Goal: Information Seeking & Learning: Learn about a topic

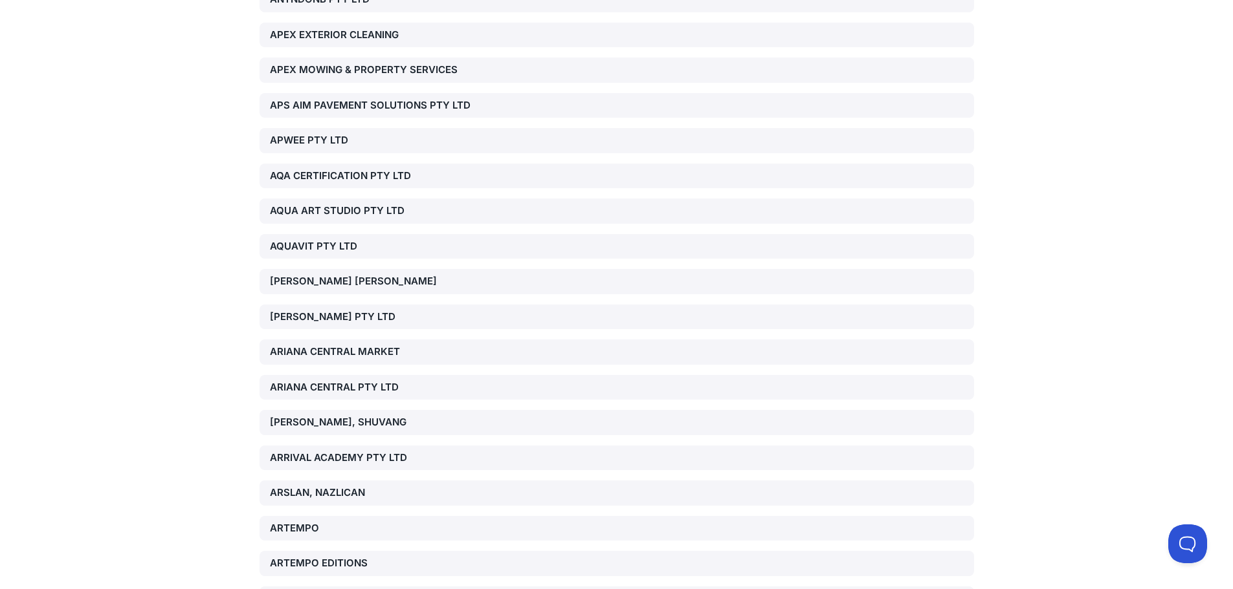
scroll to position [2063, 0]
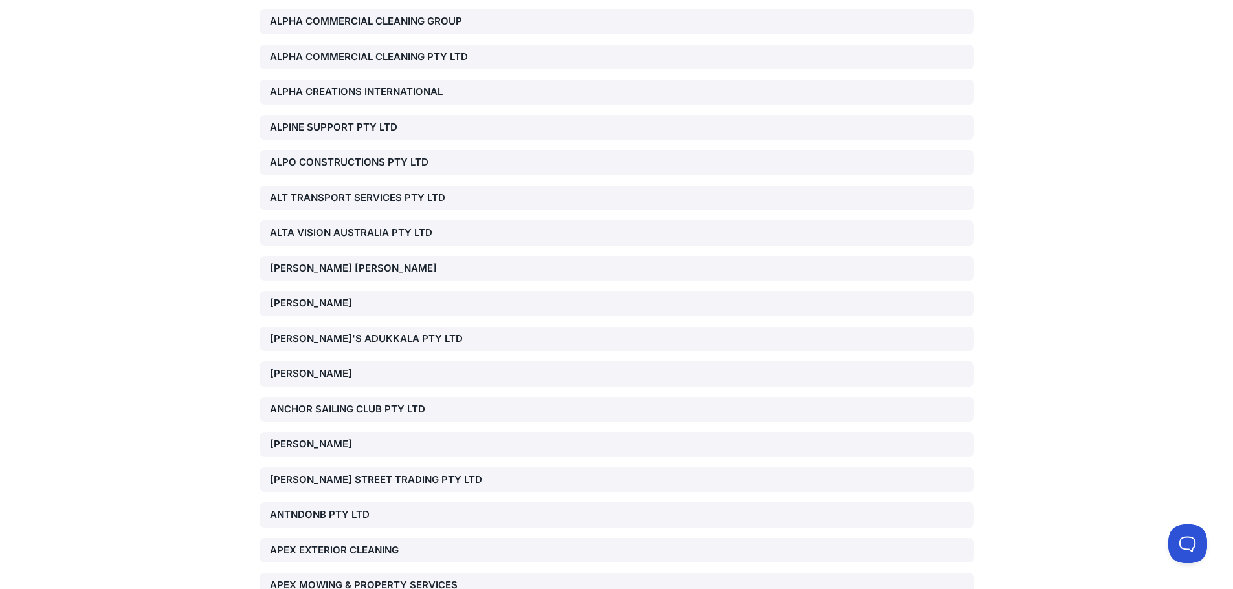
click at [346, 523] on div "ANTNDONB PTY LTD" at bounding box center [384, 515] width 228 height 15
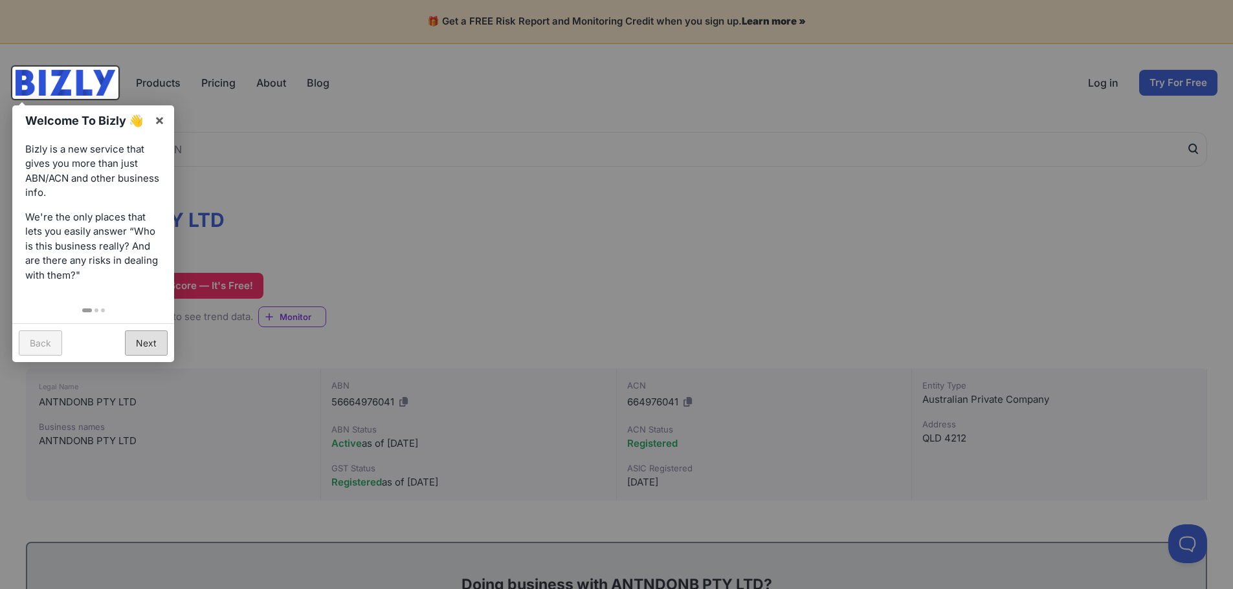
click at [151, 341] on link "Next" at bounding box center [146, 343] width 43 height 25
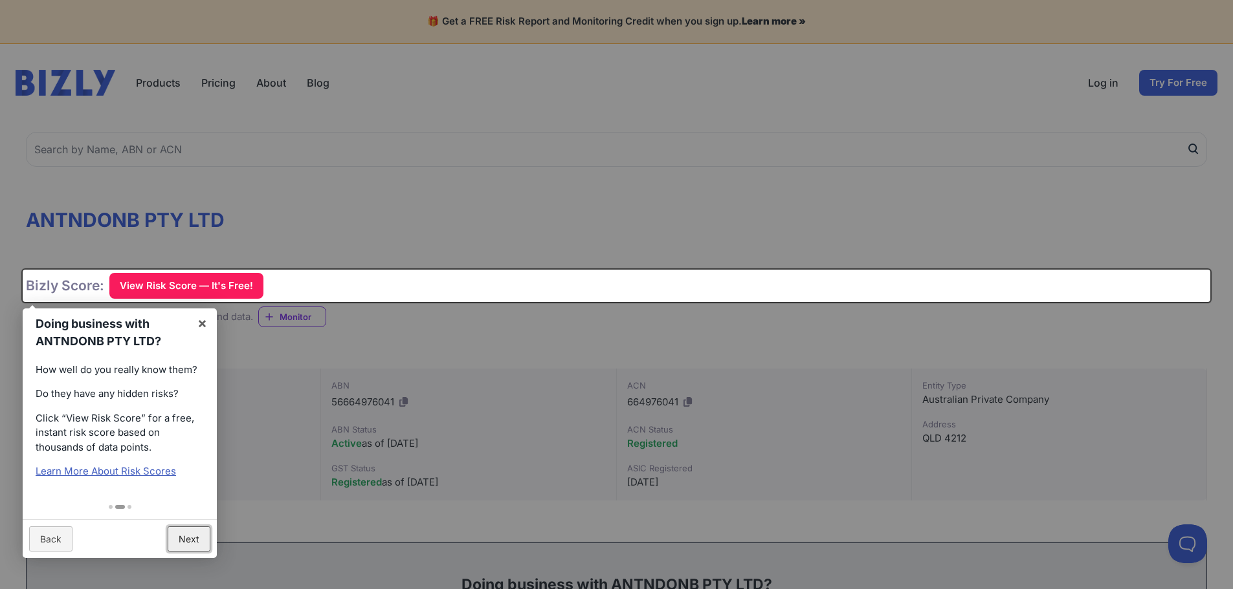
click at [197, 533] on link "Next" at bounding box center [189, 539] width 43 height 25
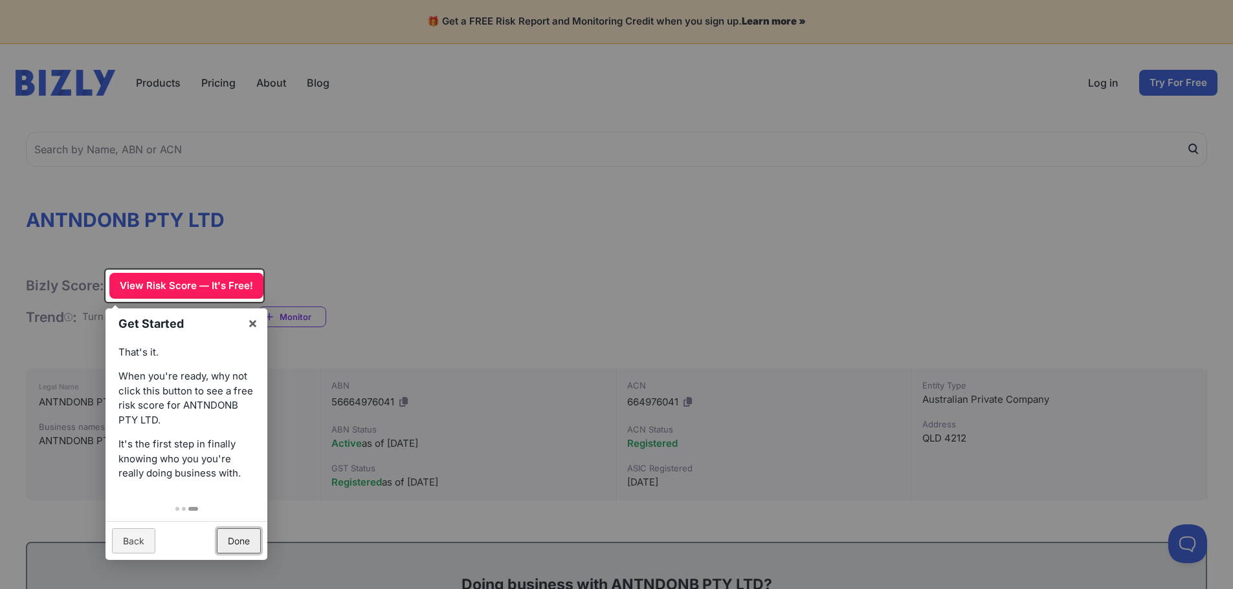
click at [219, 540] on link "Done" at bounding box center [239, 541] width 44 height 25
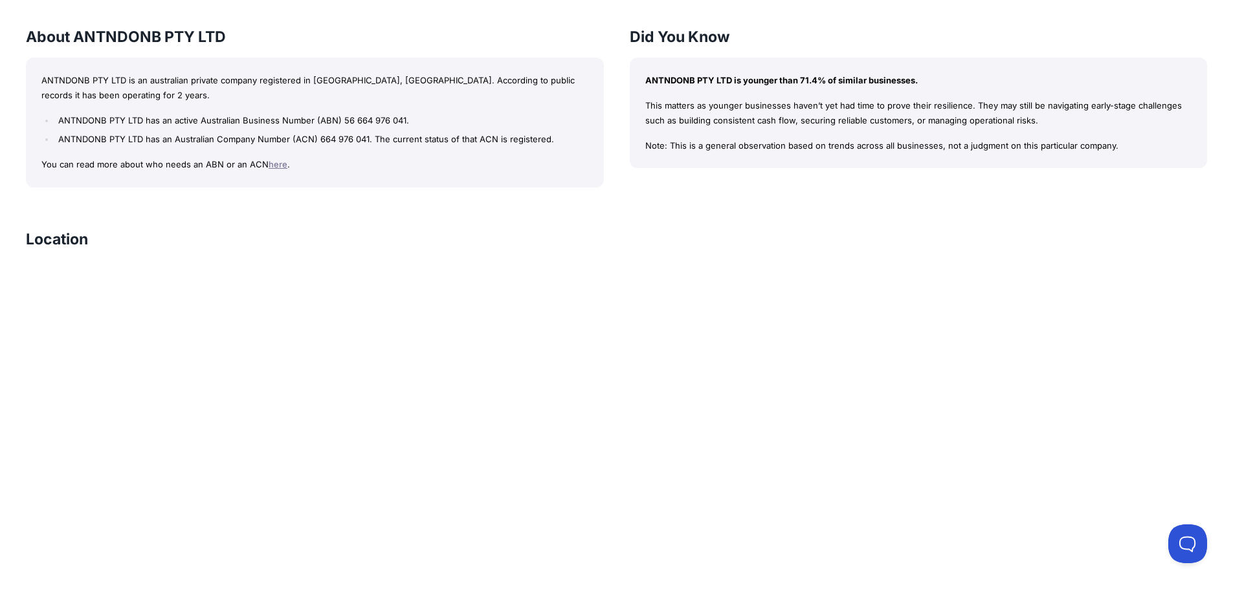
scroll to position [369, 0]
